Goal: Information Seeking & Learning: Learn about a topic

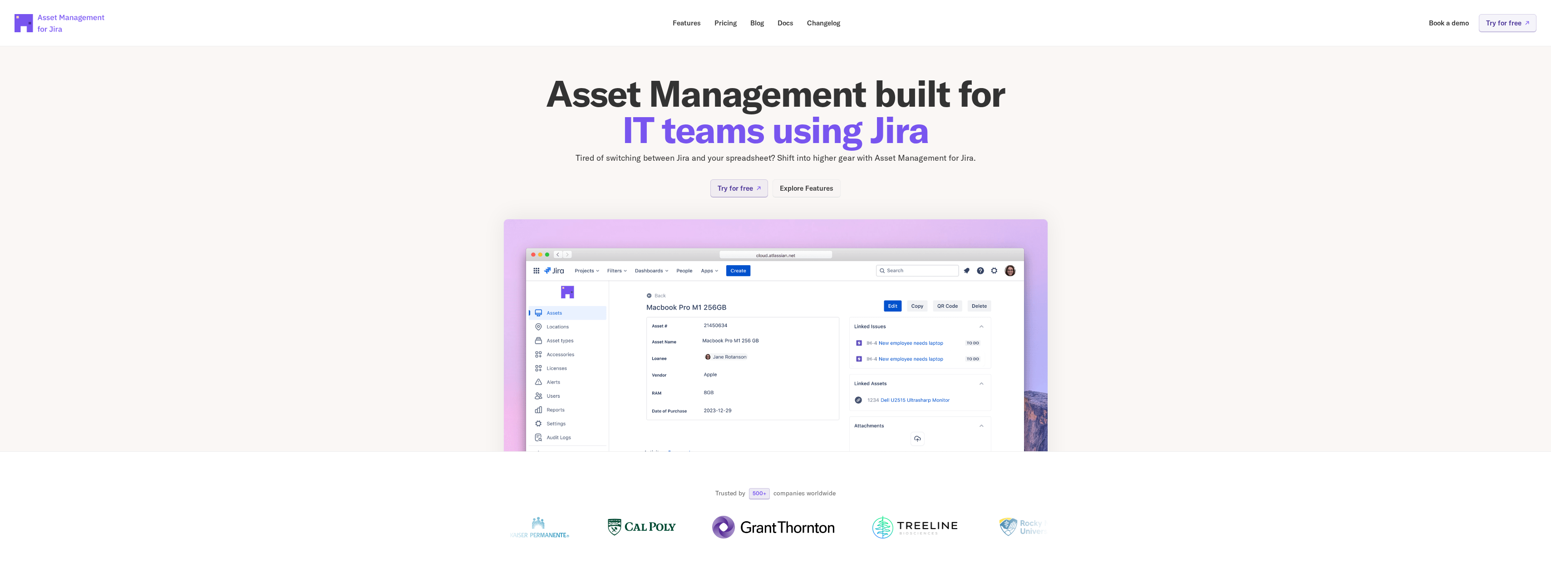
click at [816, 186] on p "Explore Features" at bounding box center [807, 188] width 54 height 7
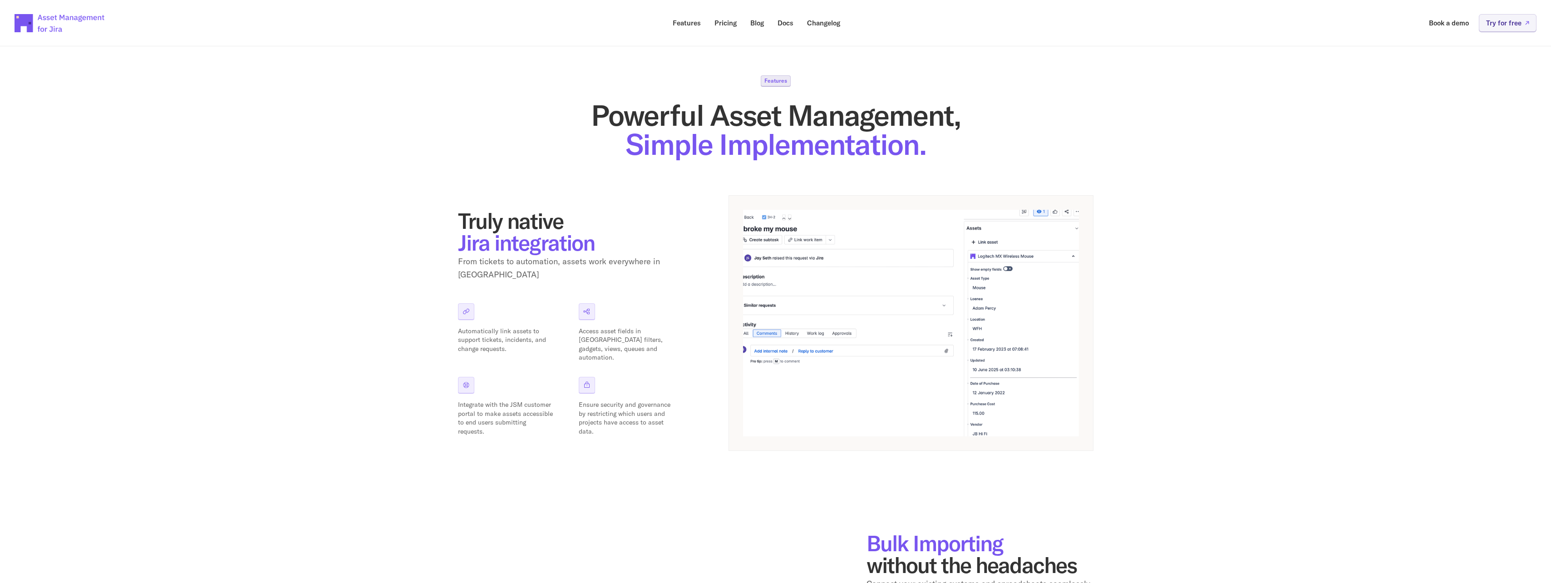
click at [475, 303] on div "Automatically link assets to support tickets, incidents, and change requests." at bounding box center [511, 332] width 106 height 59
click at [466, 308] on icon at bounding box center [466, 311] width 7 height 7
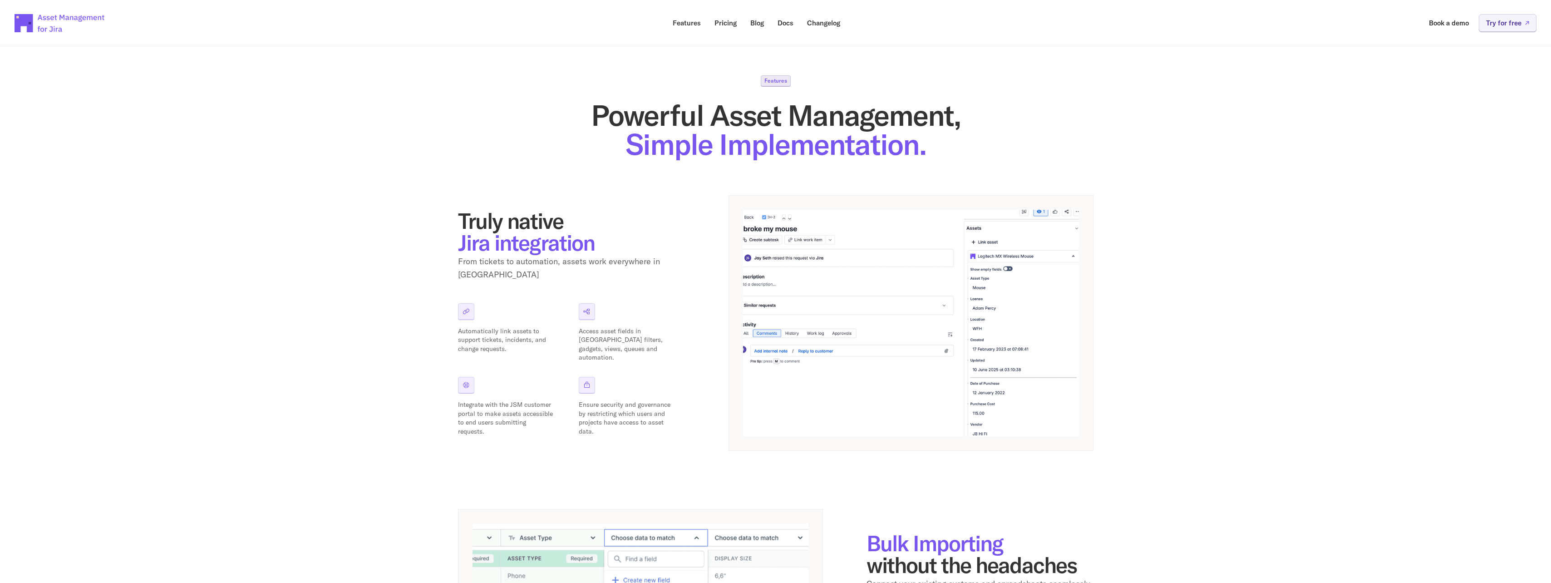
click at [262, 284] on div "Features Powerful Asset Management, Simple Implementation. Truly native Jira in…" at bounding box center [775, 560] width 1551 height 1057
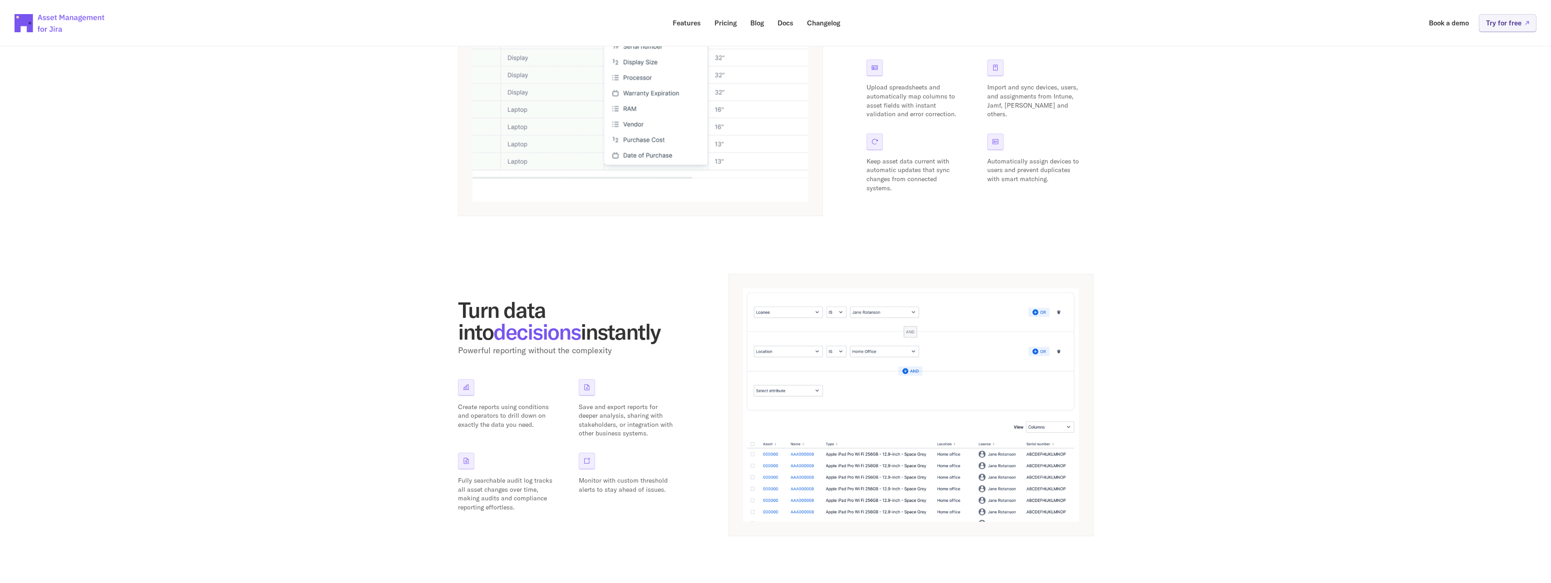
scroll to position [466, 0]
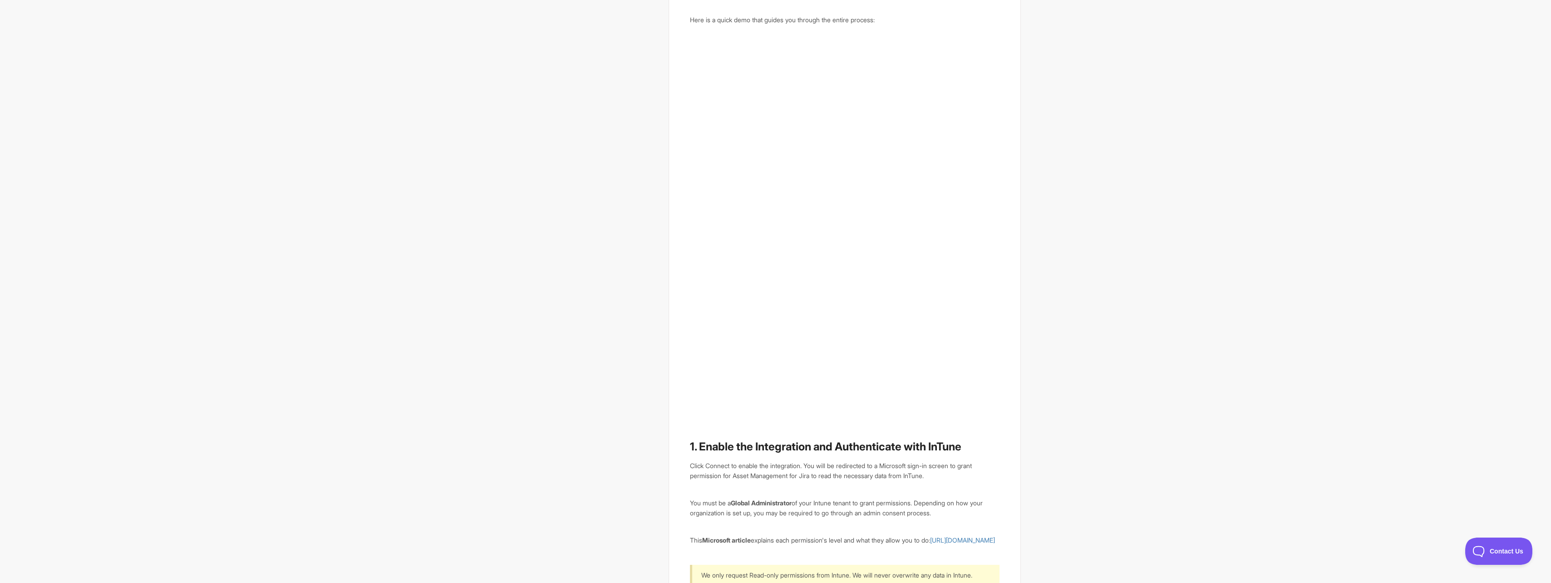
scroll to position [318, 0]
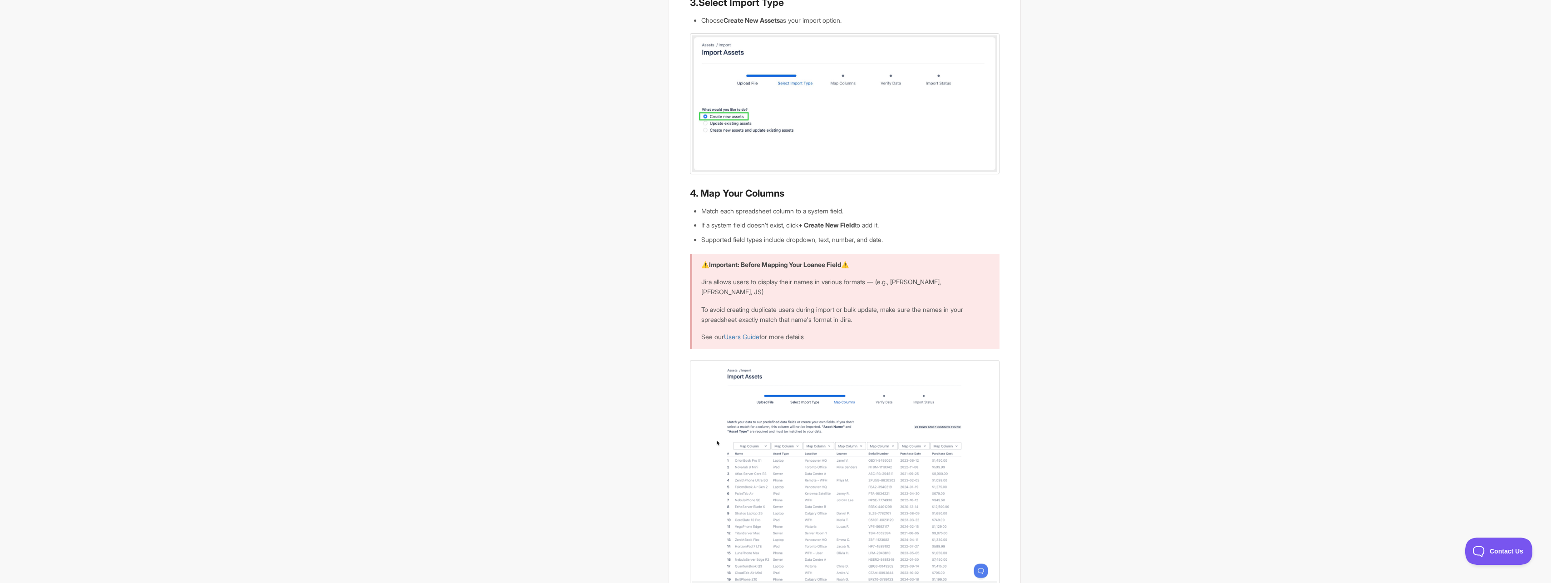
scroll to position [726, 0]
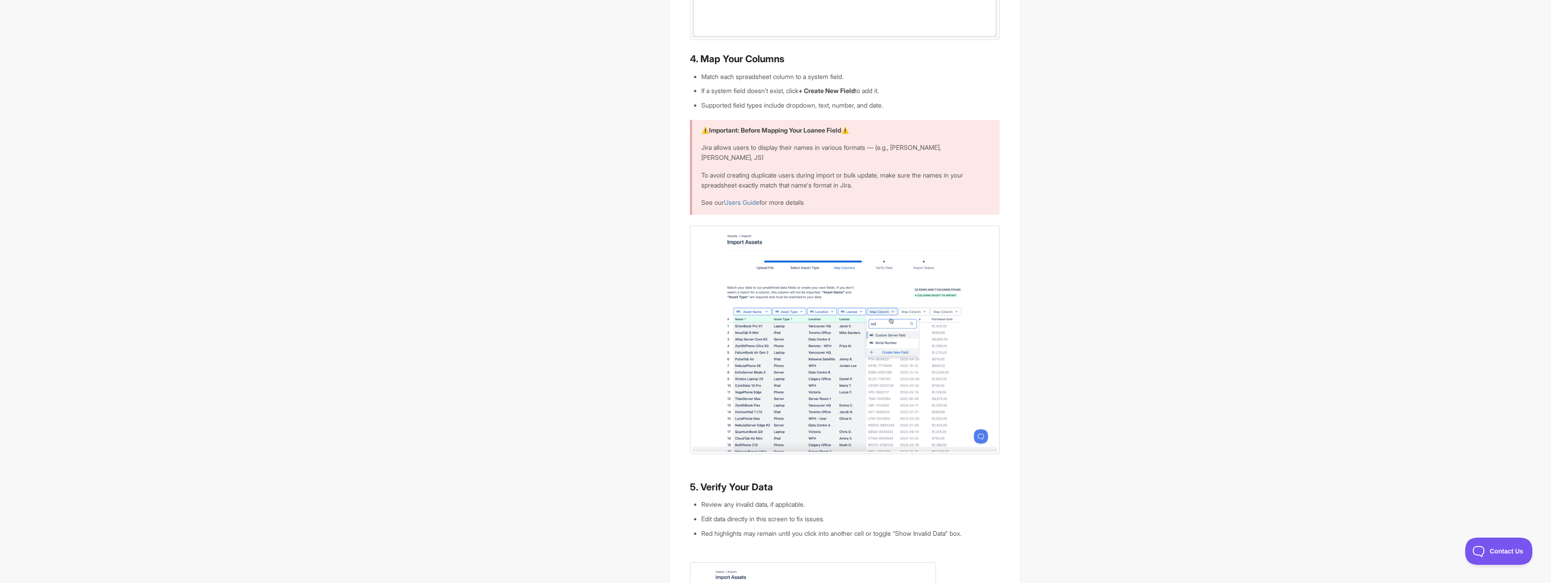
click at [864, 375] on img at bounding box center [844, 340] width 309 height 228
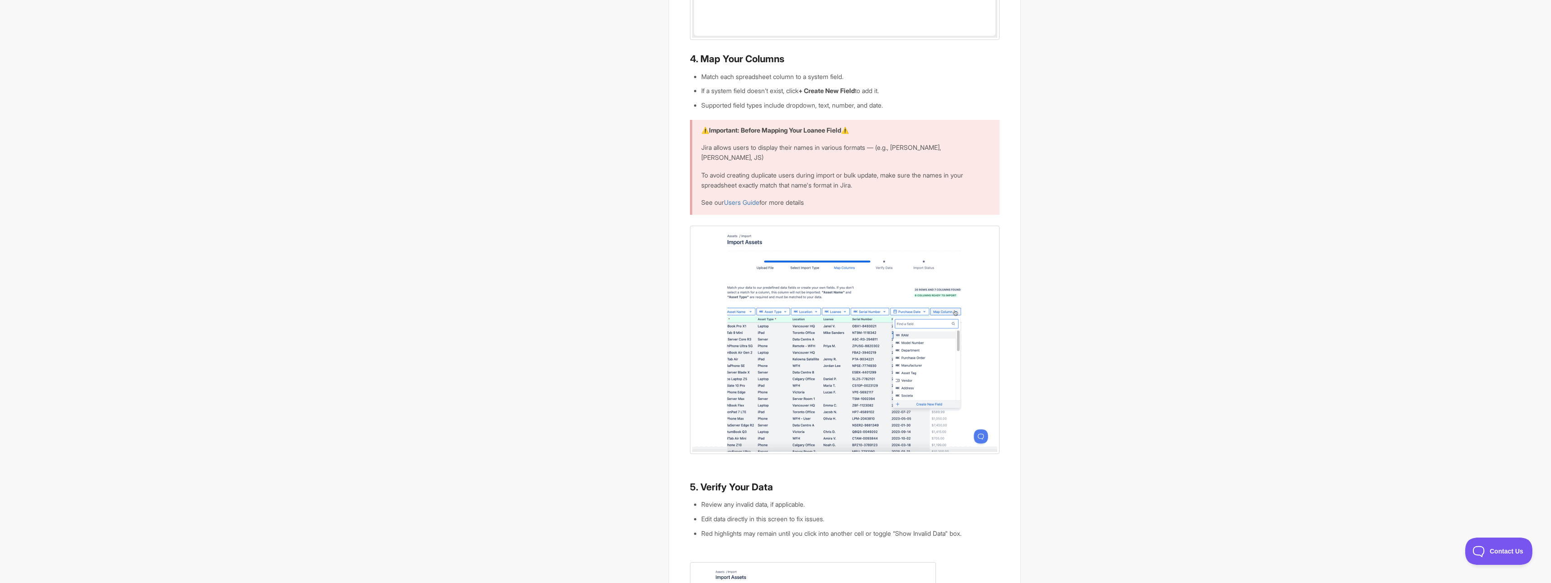
click at [803, 357] on img at bounding box center [844, 340] width 309 height 228
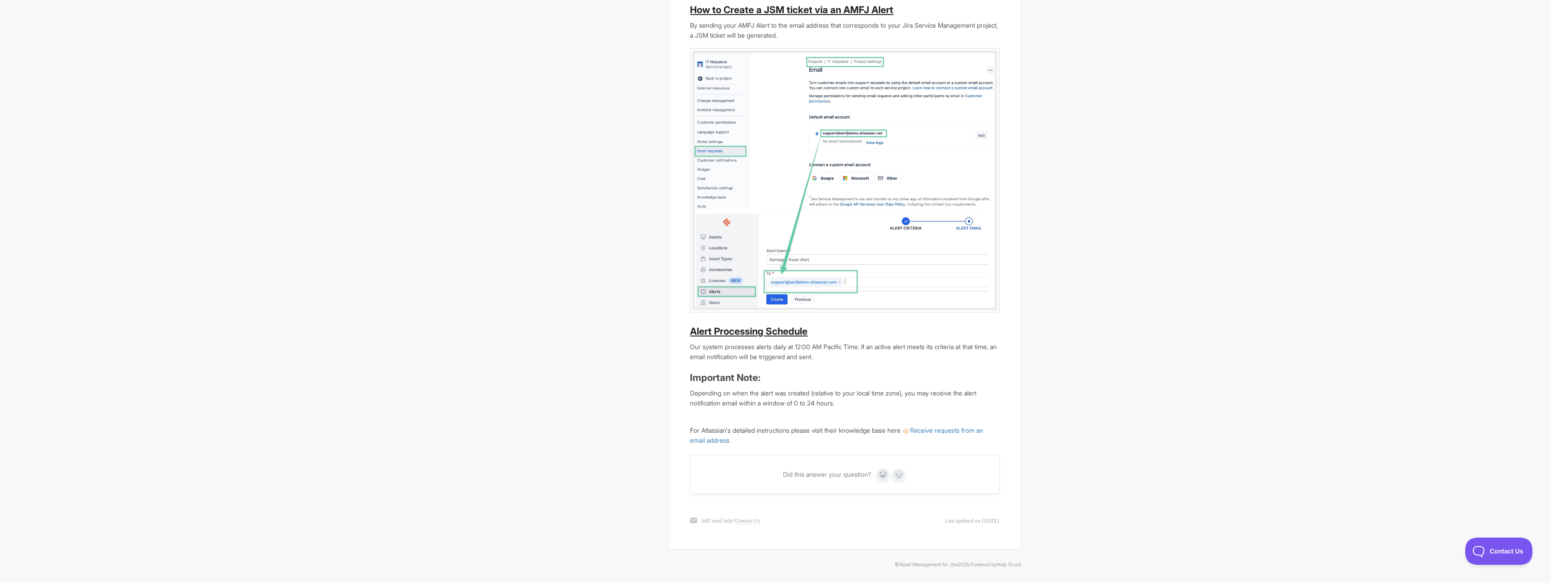
scroll to position [1553, 0]
